Goal: Task Accomplishment & Management: Use online tool/utility

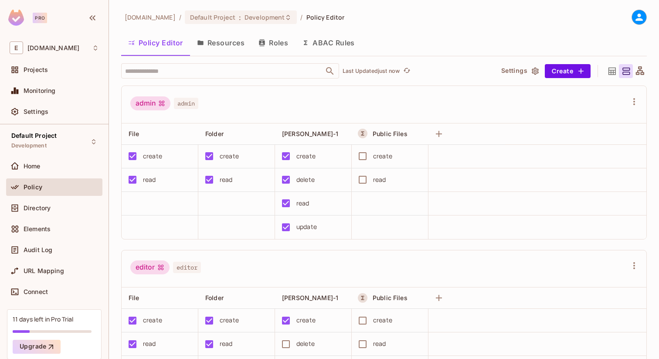
click at [204, 48] on button "Resources" at bounding box center [220, 43] width 61 height 22
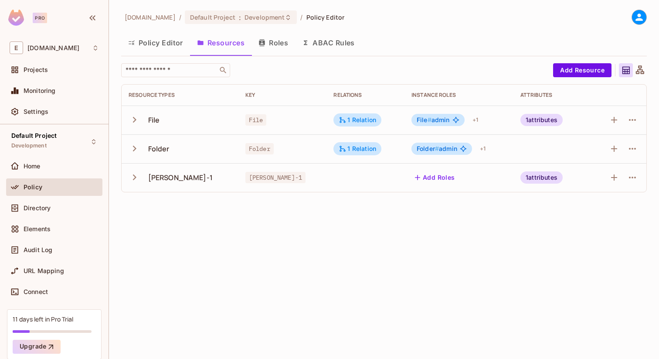
click at [638, 19] on icon at bounding box center [639, 17] width 7 height 7
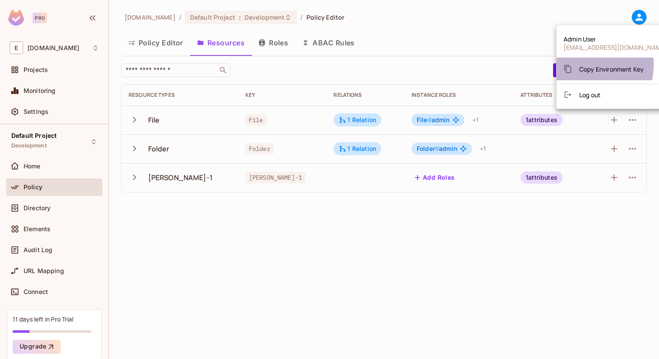
click at [584, 65] on span "Copy Environment Key" at bounding box center [612, 69] width 65 height 8
